Goal: Browse casually

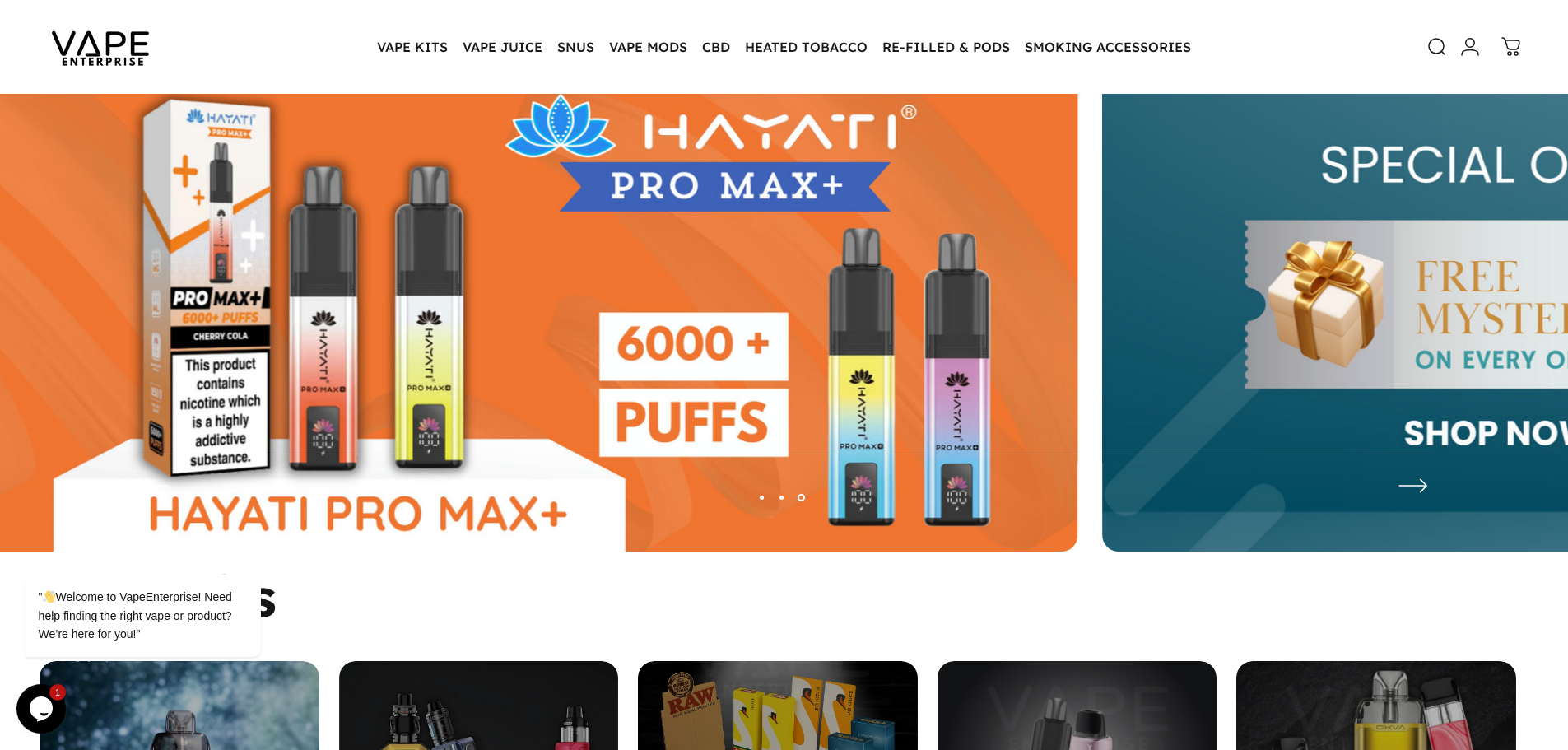
click at [479, 460] on img at bounding box center [339, 317] width 1477 height 519
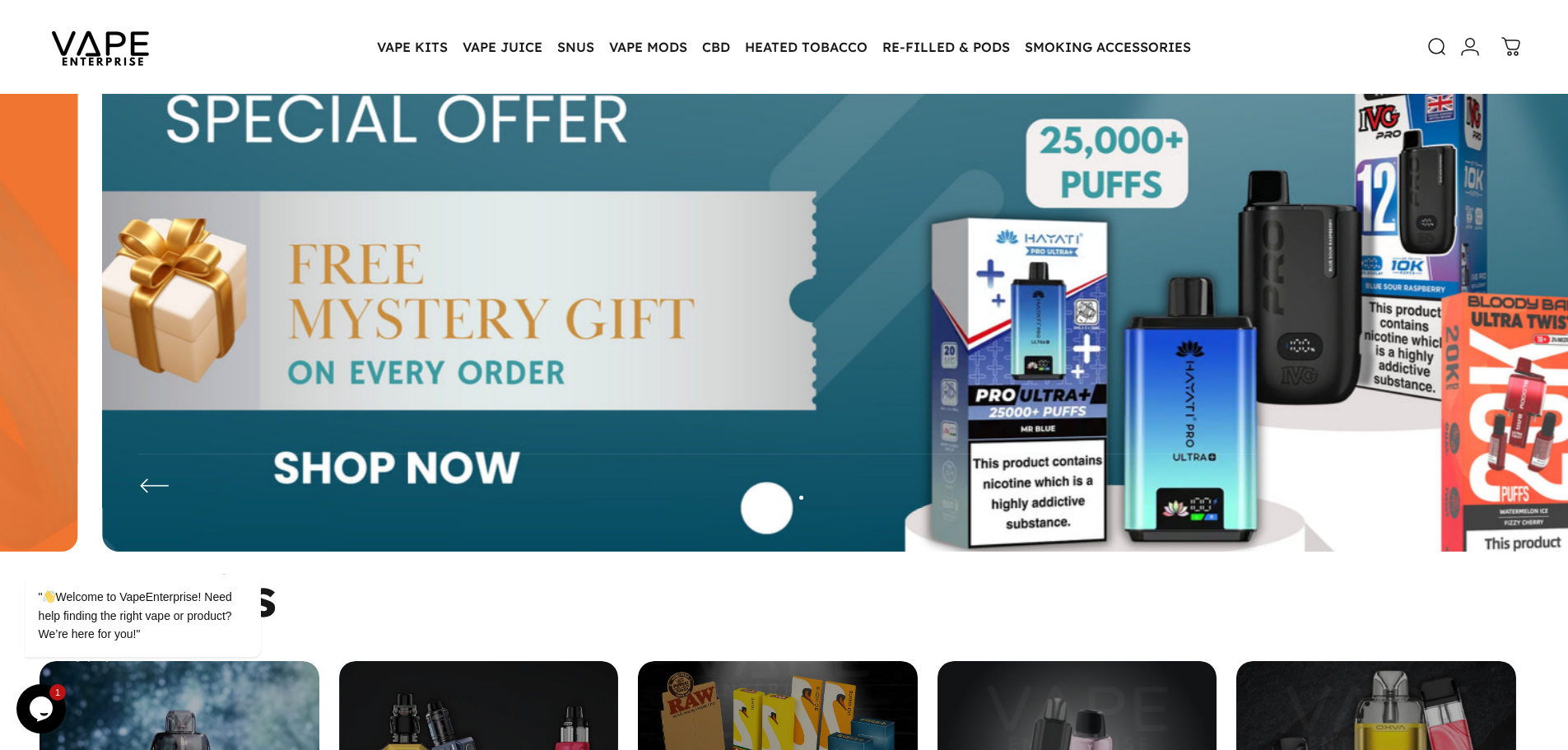
click at [329, 472] on img at bounding box center [841, 317] width 1920 height 675
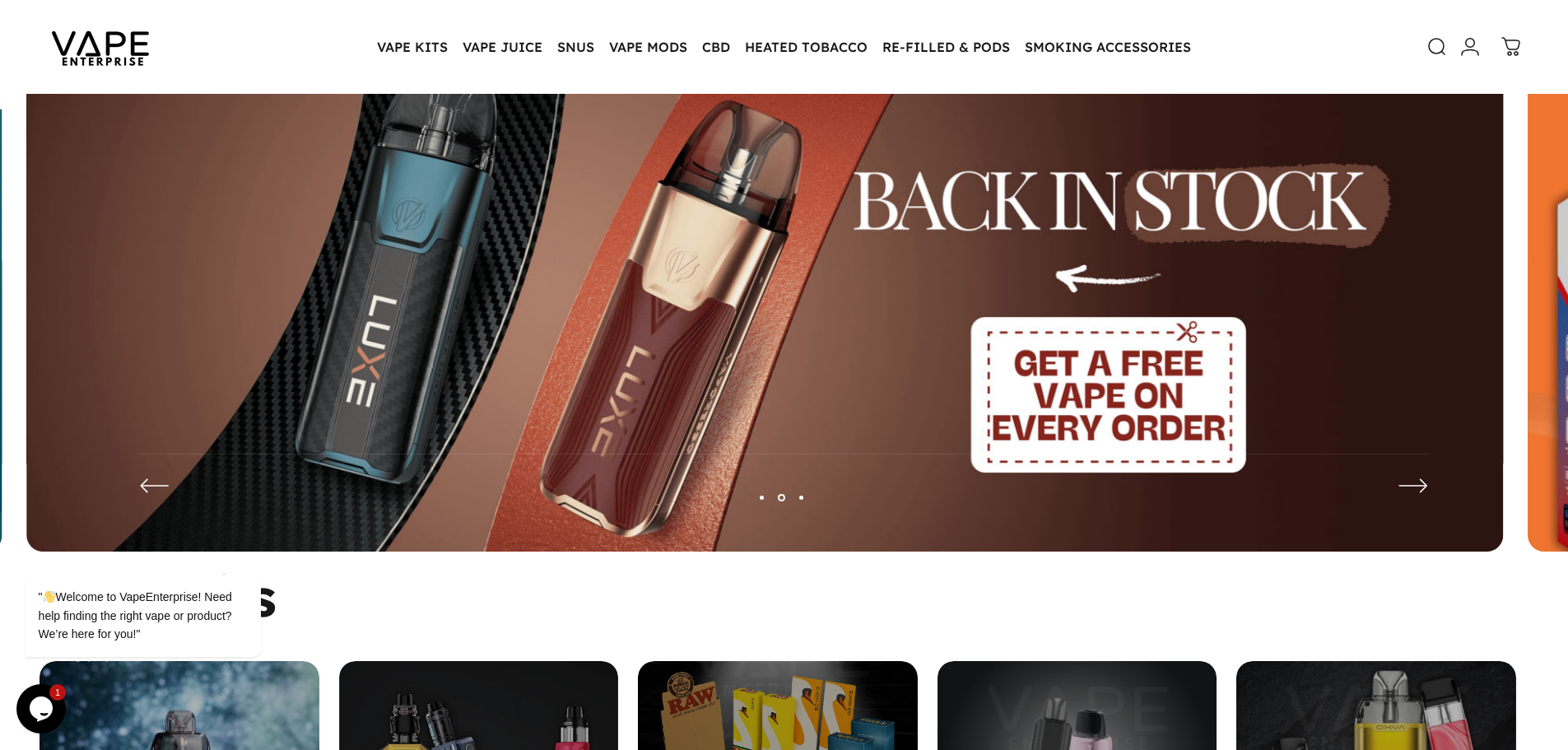
click at [564, 496] on img at bounding box center [764, 317] width 1477 height 519
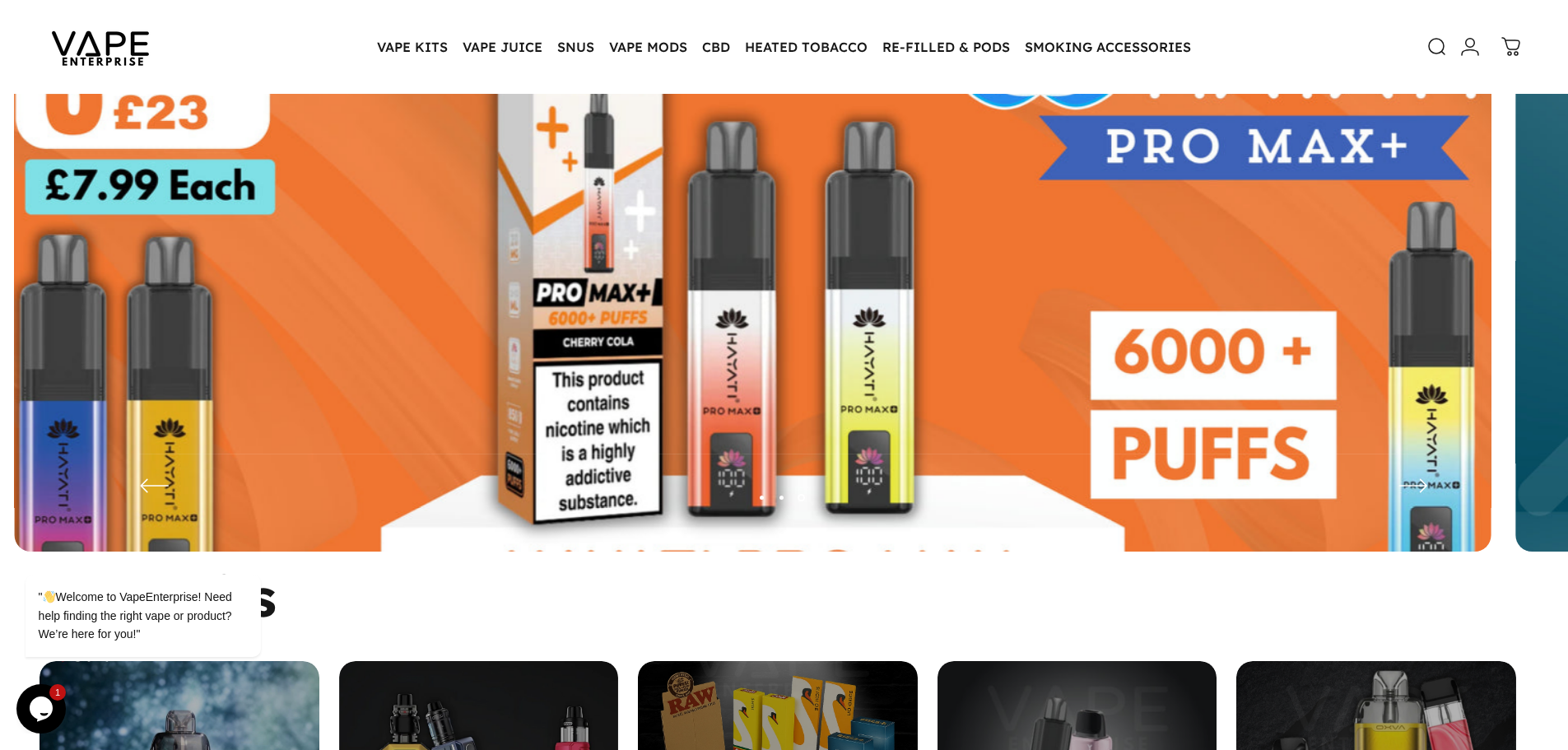
click at [748, 421] on img at bounding box center [752, 317] width 1920 height 675
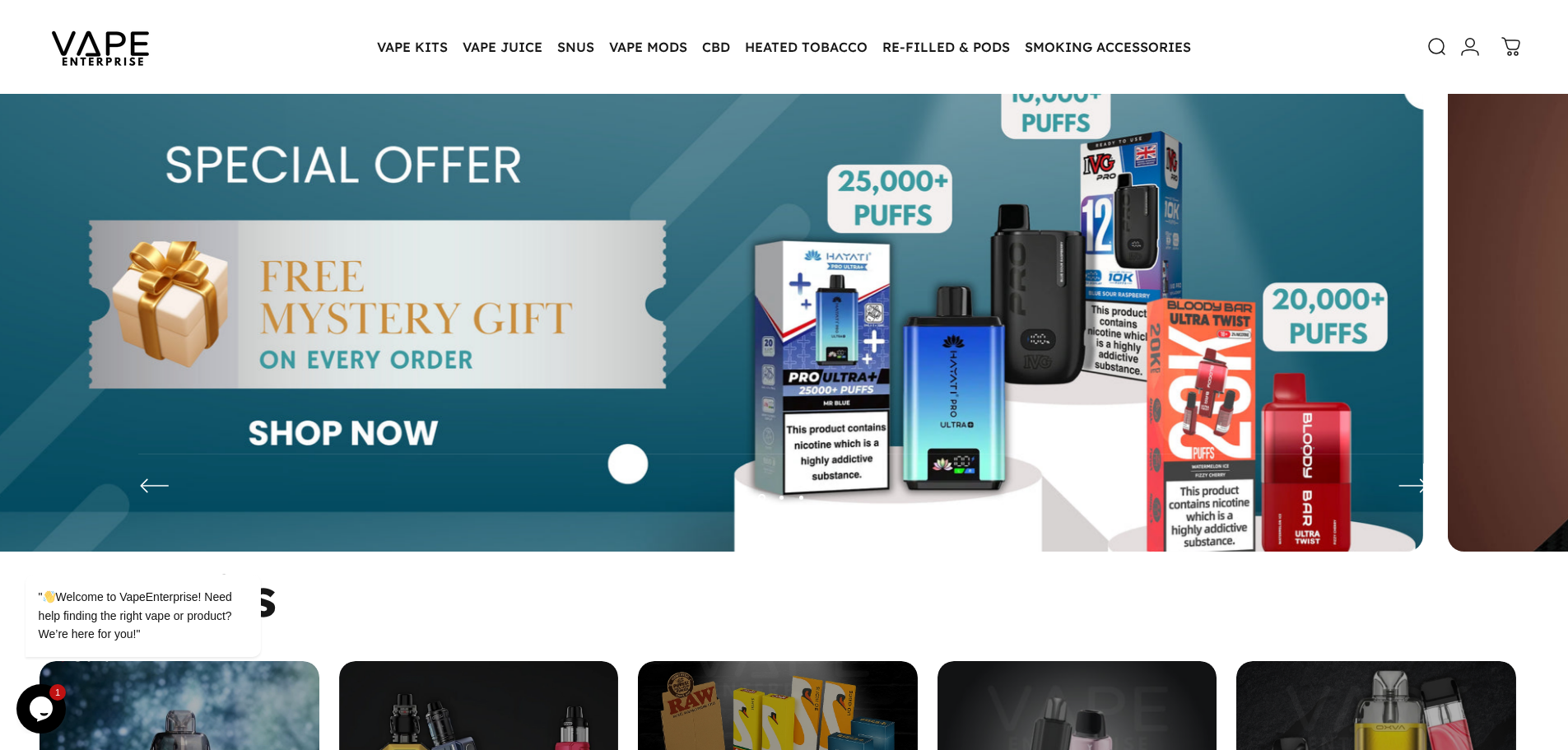
drag, startPoint x: 863, startPoint y: 735, endPoint x: 233, endPoint y: 459, distance: 687.8
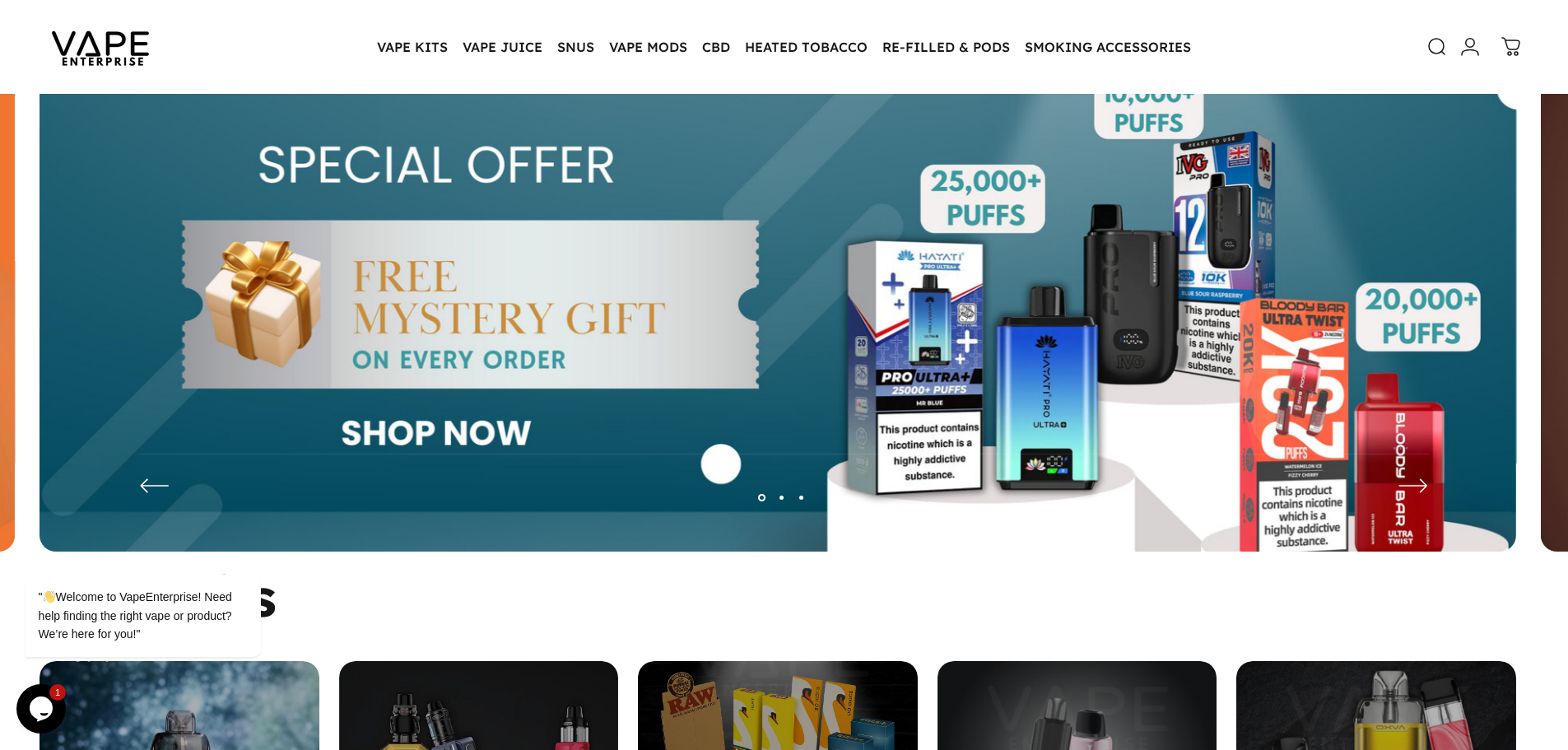
click at [528, 481] on img at bounding box center [777, 317] width 1477 height 519
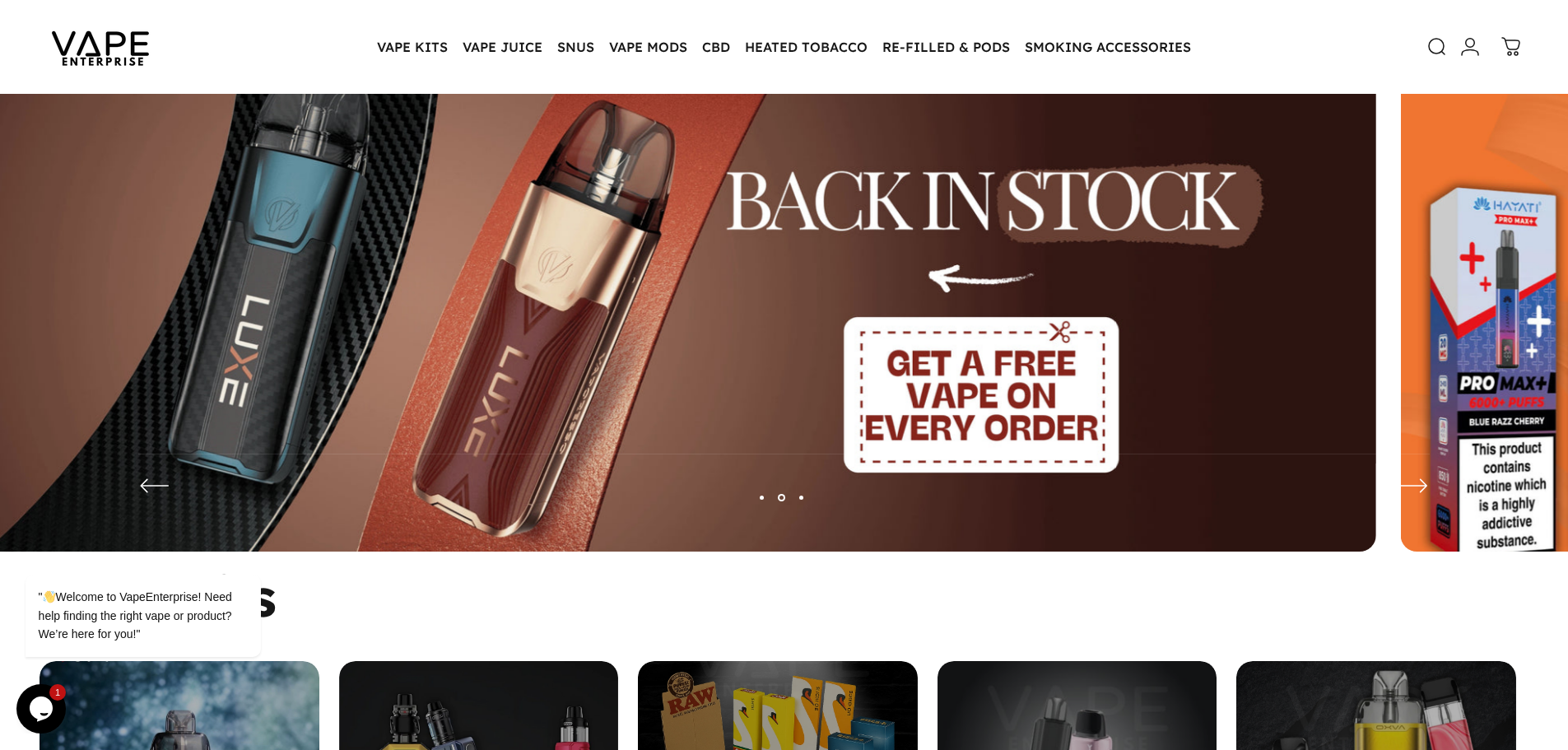
click at [473, 345] on img at bounding box center [638, 317] width 1477 height 519
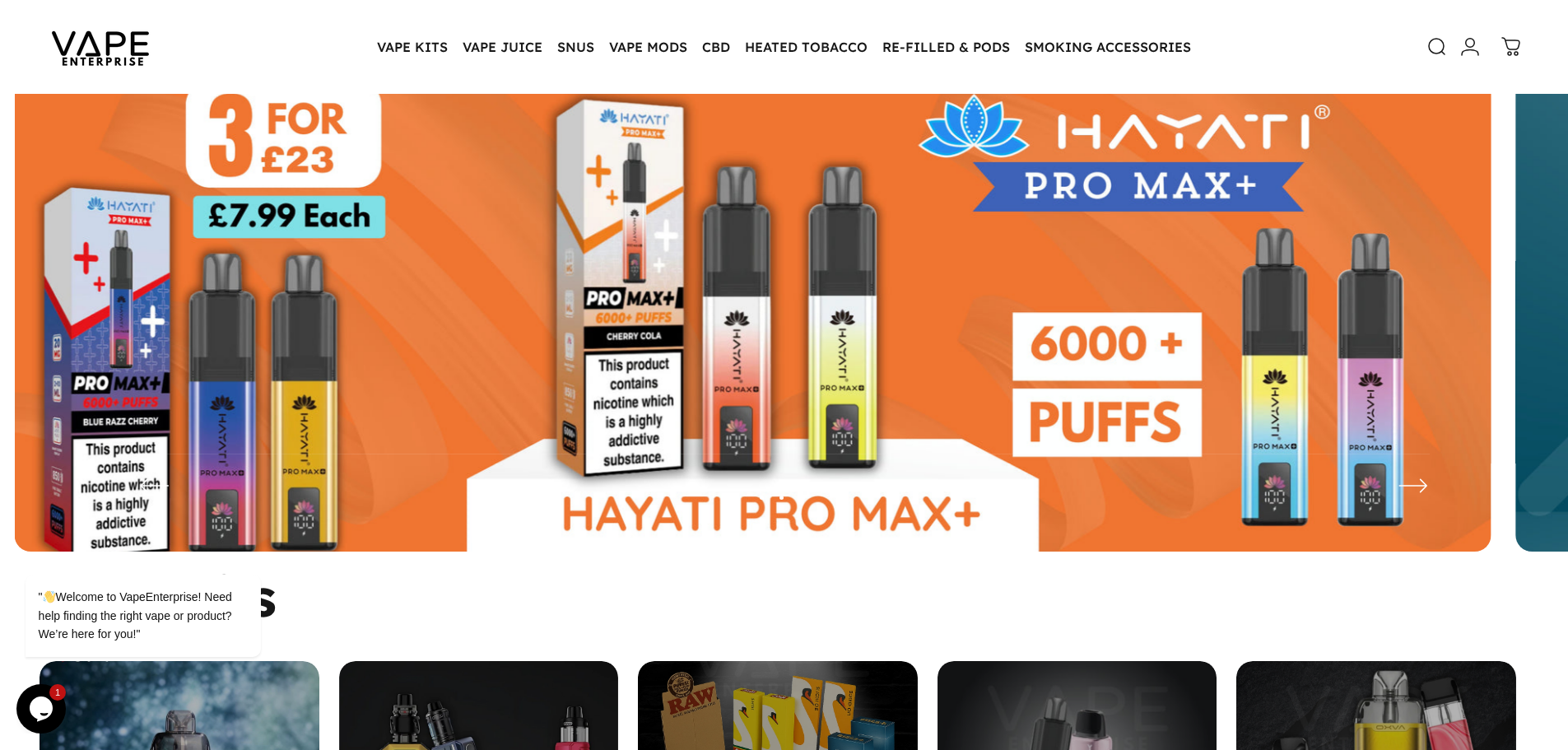
drag, startPoint x: 750, startPoint y: 857, endPoint x: 64, endPoint y: 585, distance: 738.0
click at [322, 280] on img at bounding box center [753, 317] width 1477 height 519
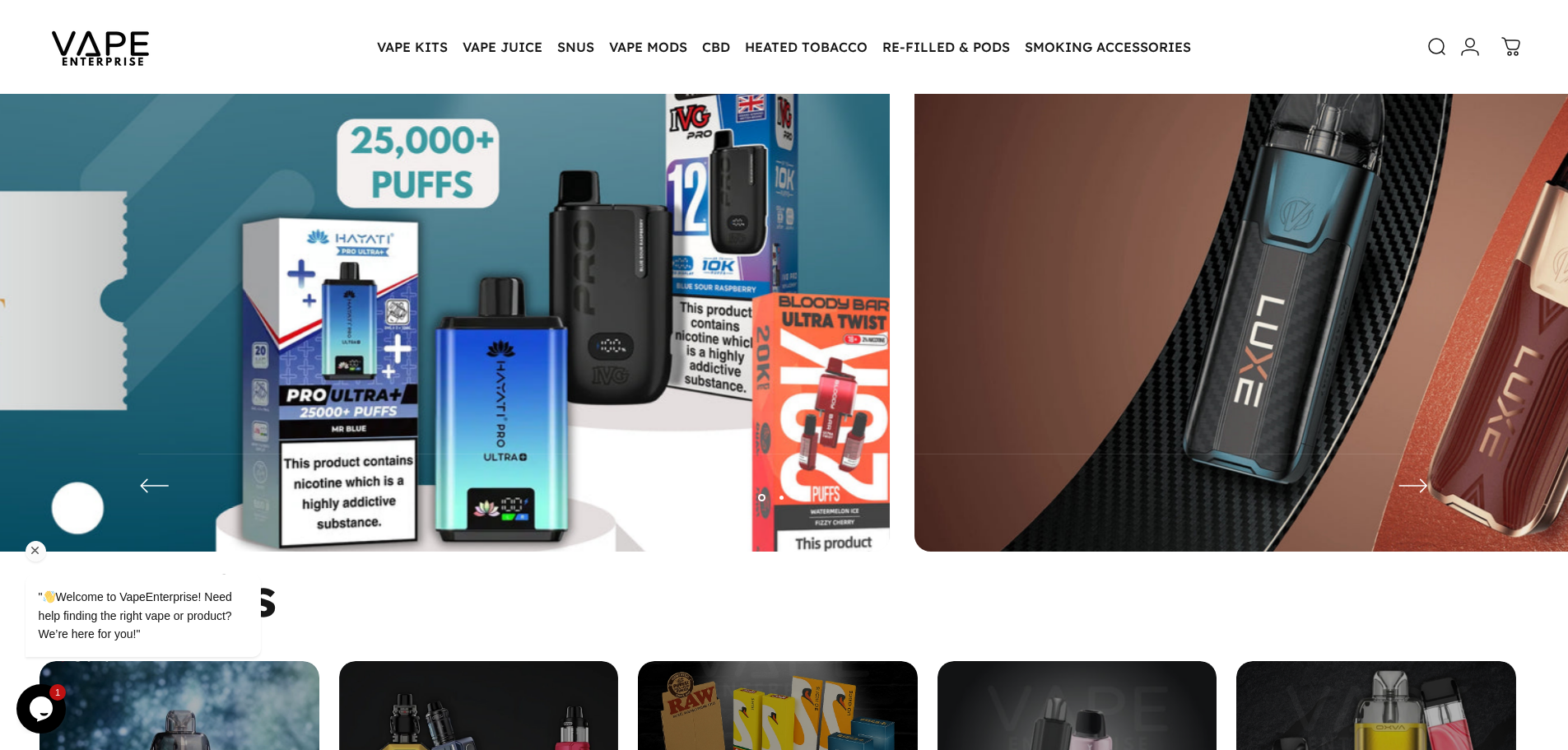
click at [0, 338] on img at bounding box center [152, 317] width 1920 height 675
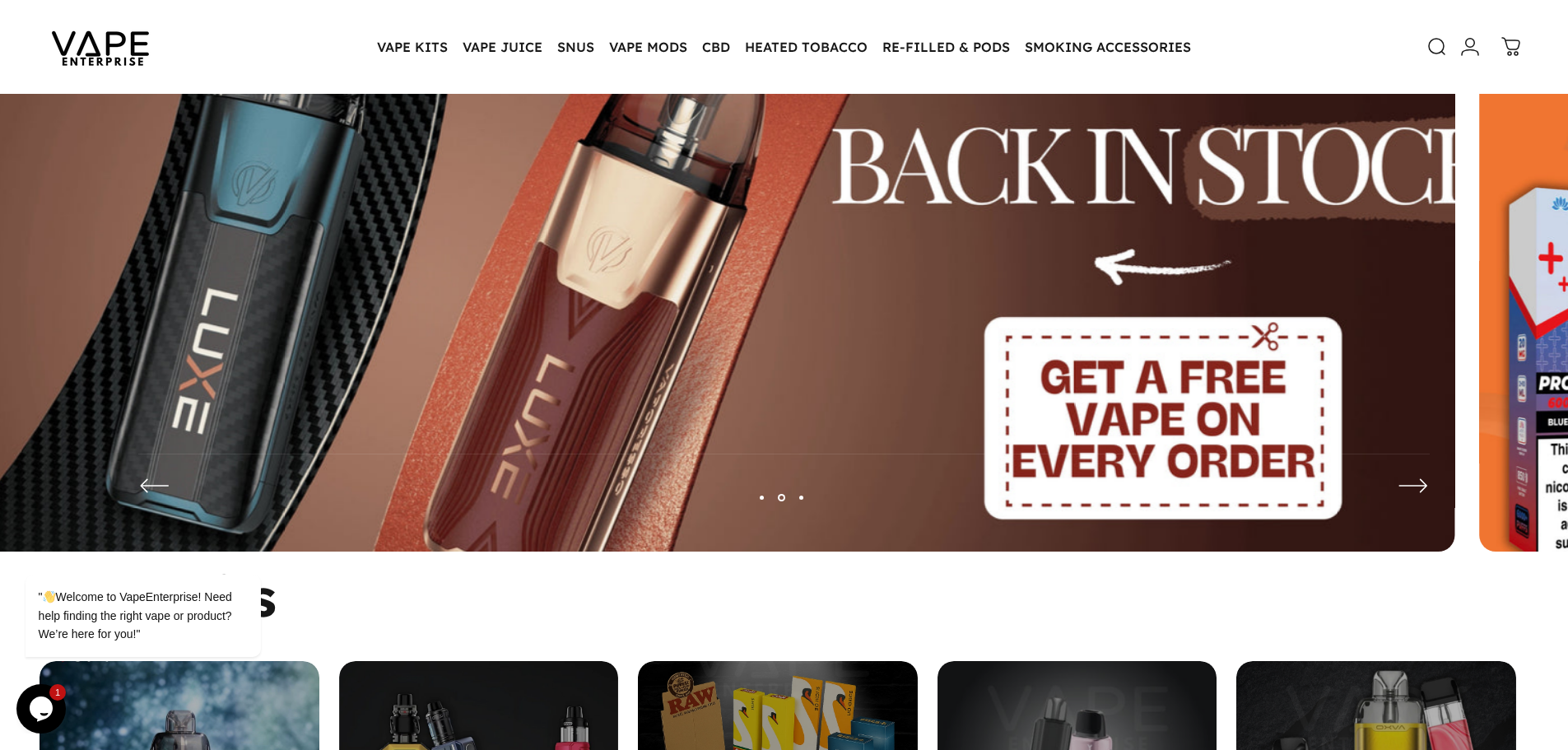
click at [0, 362] on img at bounding box center [716, 317] width 1920 height 675
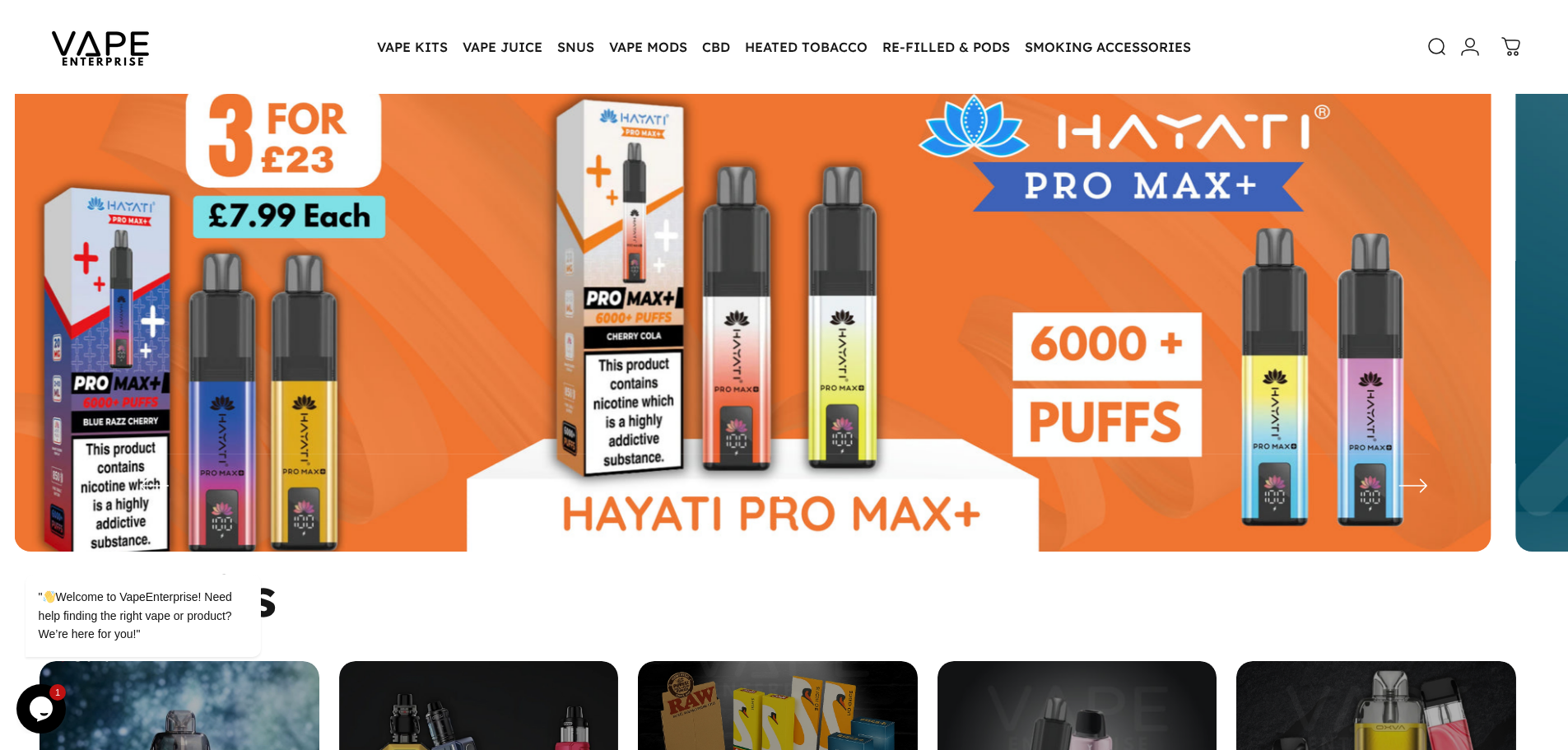
click at [467, 390] on img at bounding box center [753, 317] width 1477 height 519
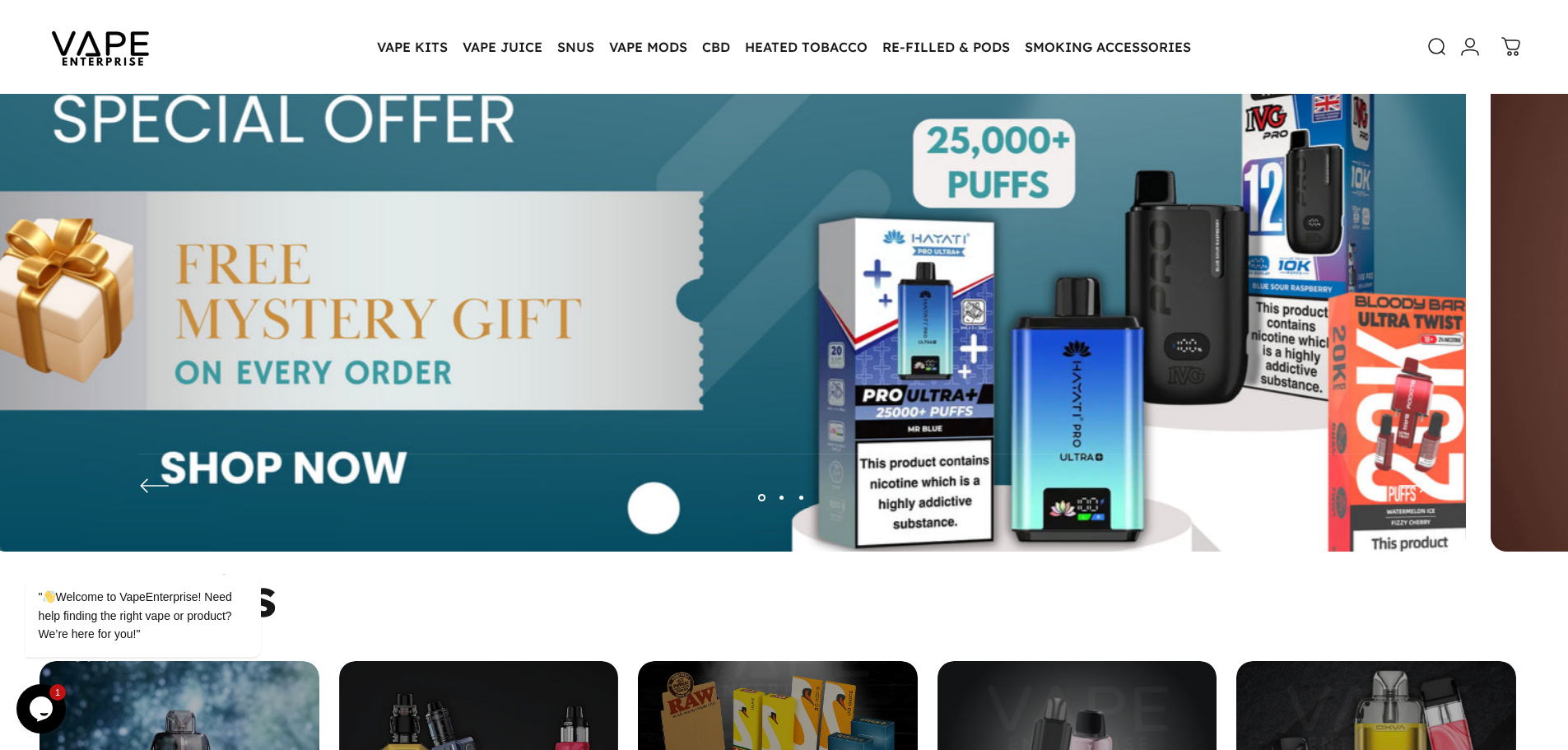
click at [452, 387] on img at bounding box center [727, 317] width 1920 height 675
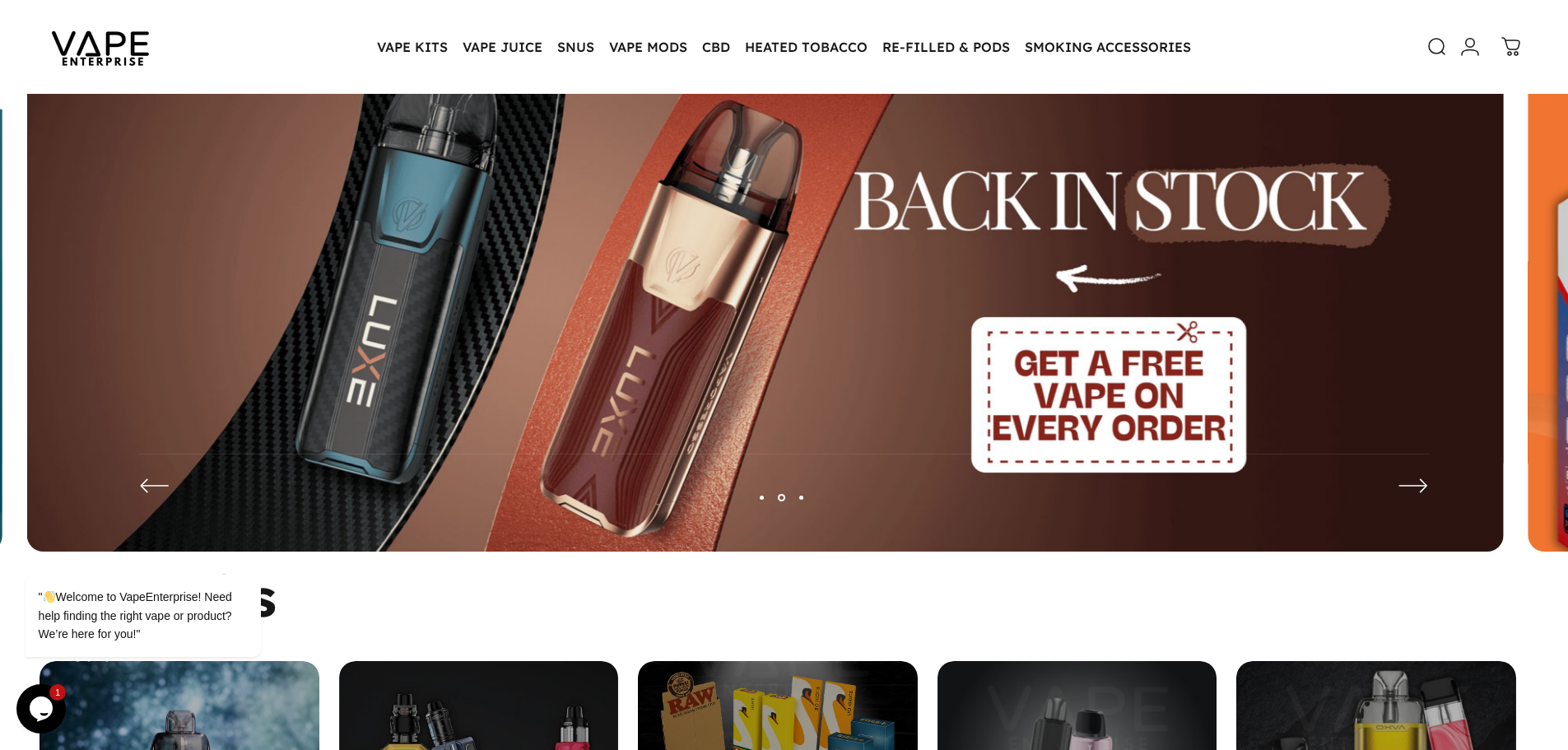
click at [203, 292] on img at bounding box center [765, 317] width 1477 height 519
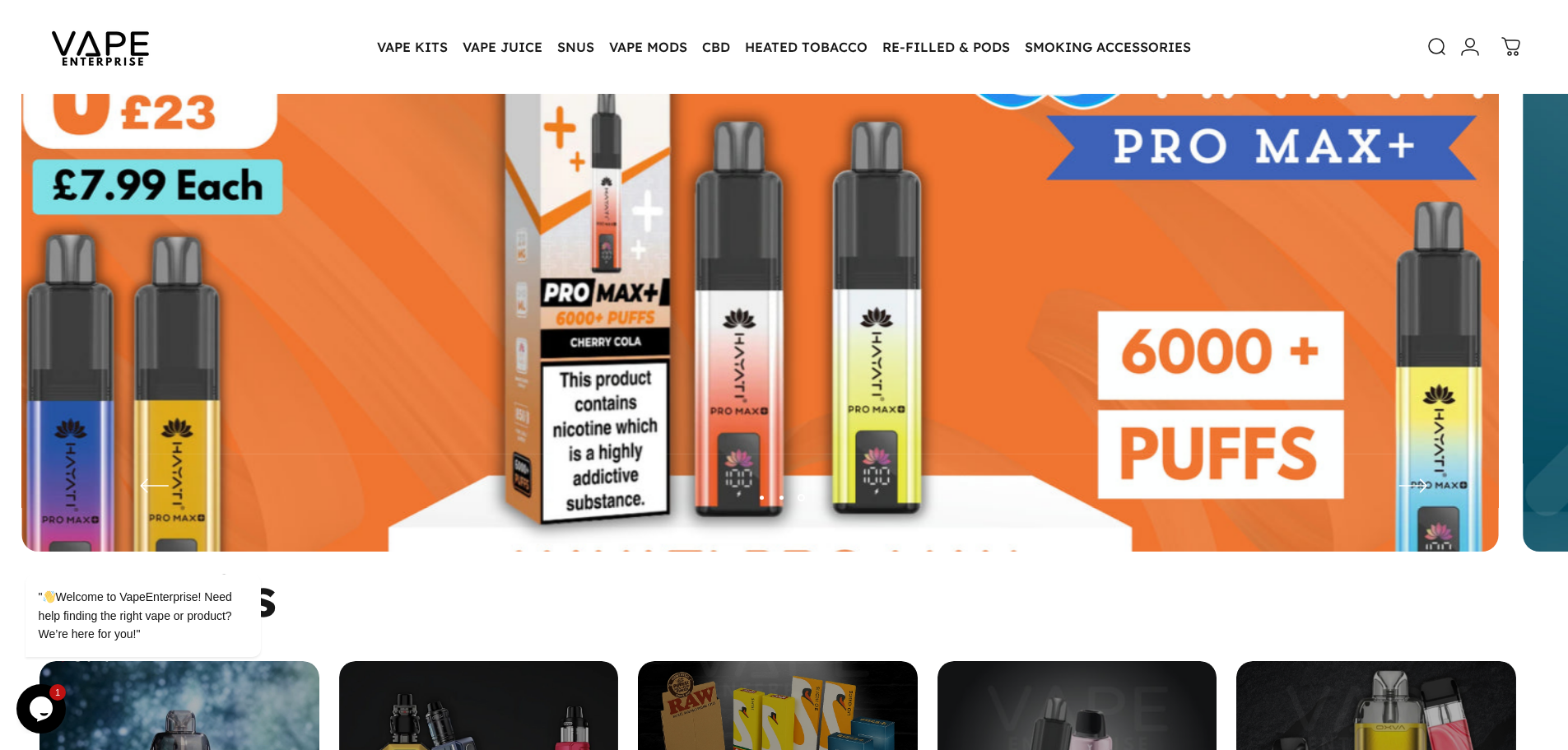
click at [606, 330] on img at bounding box center [760, 317] width 1920 height 675
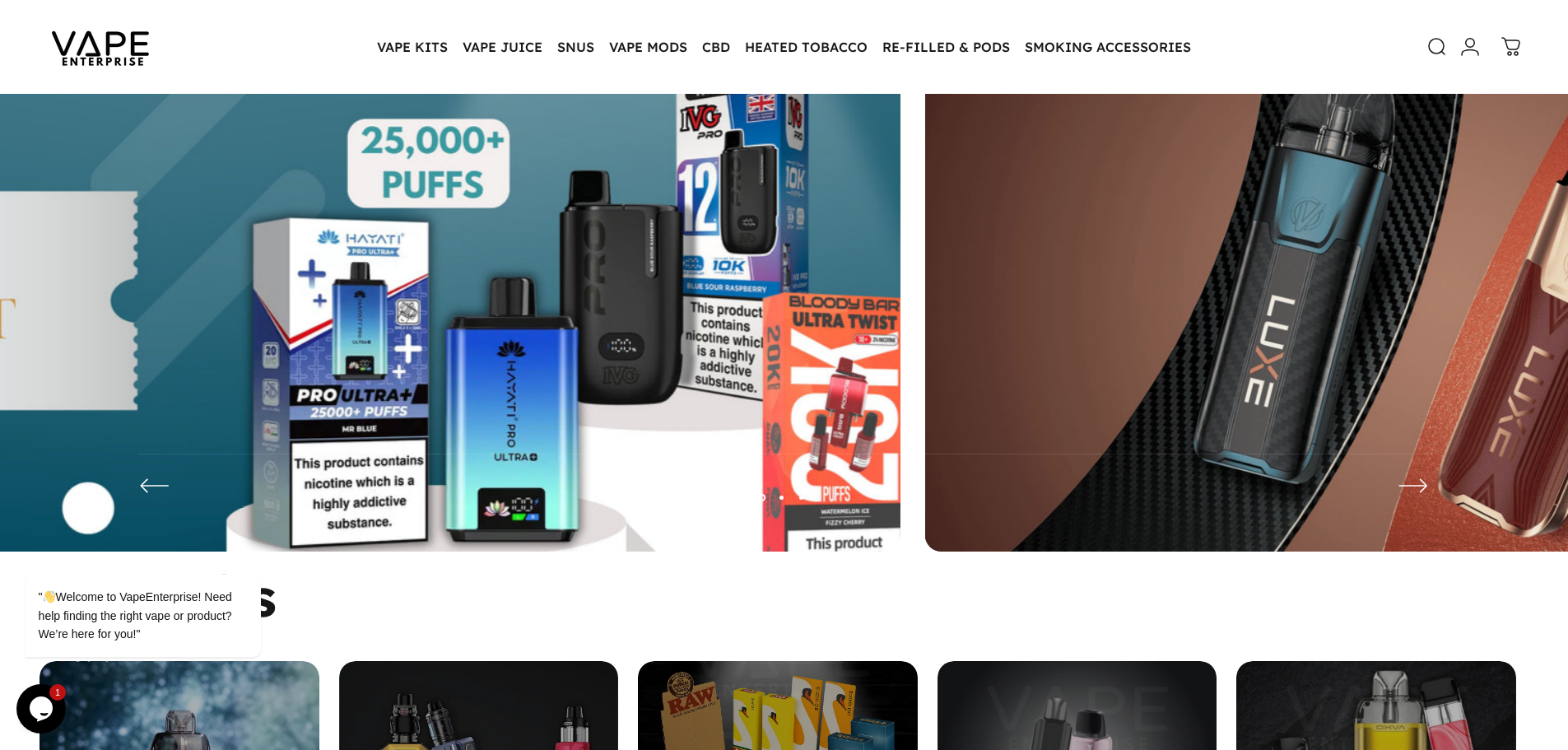
click at [218, 328] on img at bounding box center [162, 317] width 1920 height 675
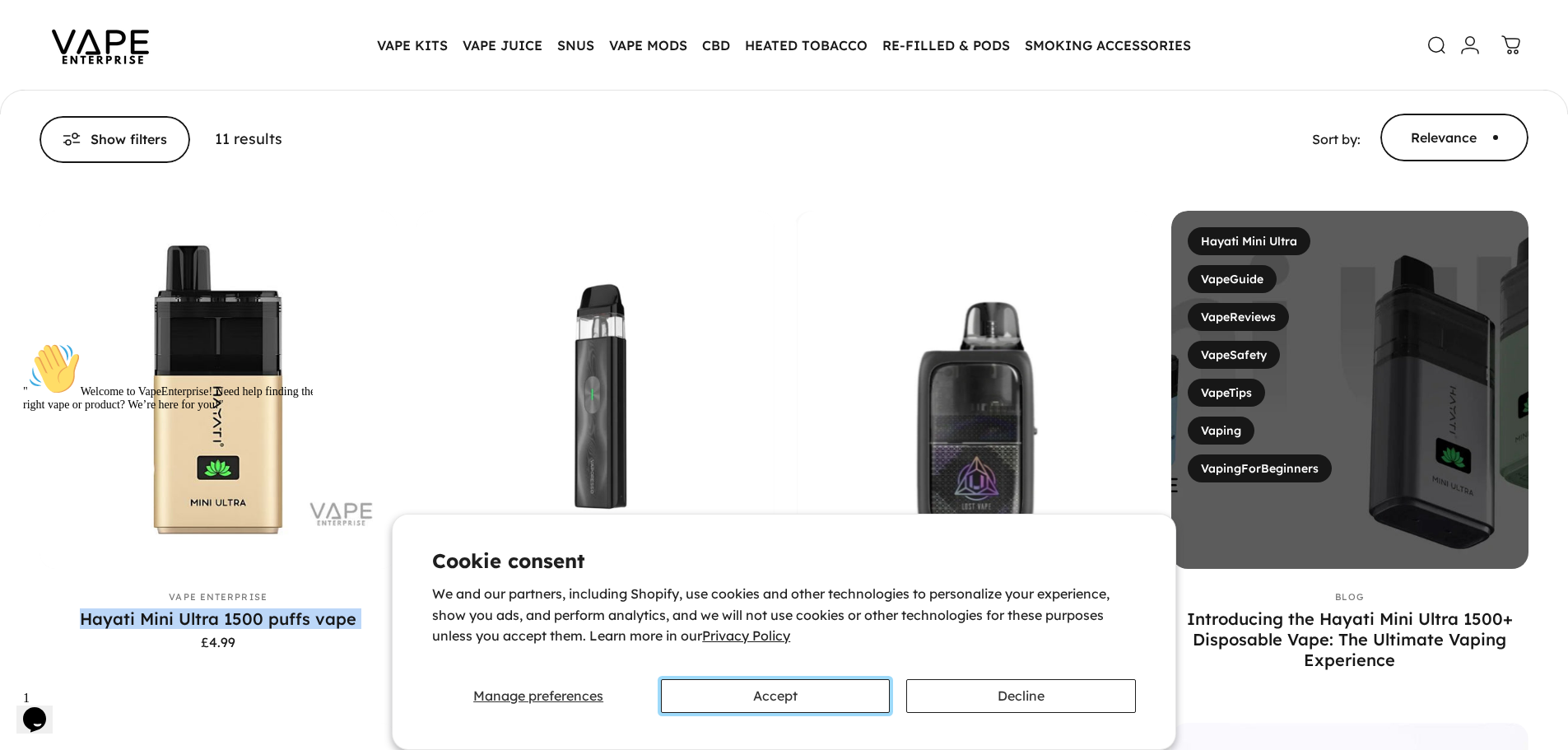
click at [822, 705] on button "Accept" at bounding box center [776, 696] width 229 height 33
